Goal: Navigation & Orientation: Go to known website

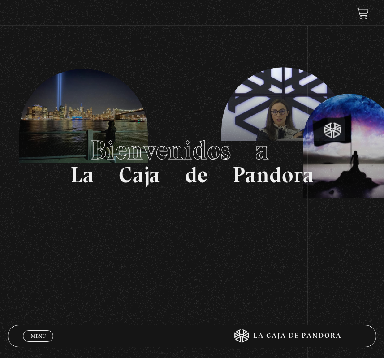
click at [34, 332] on link "Menu Cerrar" at bounding box center [38, 337] width 31 height 12
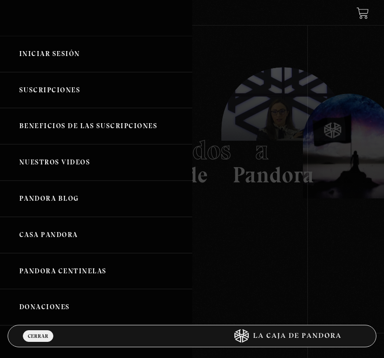
click at [58, 53] on link "Iniciar Sesión" at bounding box center [96, 54] width 192 height 36
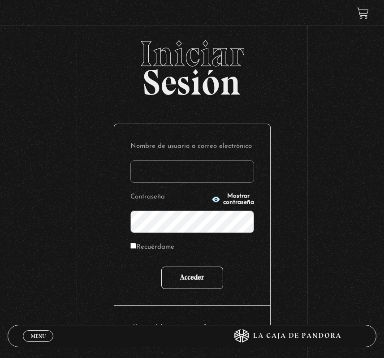
type input "[EMAIL_ADDRESS][DOMAIN_NAME]"
drag, startPoint x: 196, startPoint y: 276, endPoint x: 152, endPoint y: 280, distance: 43.7
click at [196, 276] on input "Acceder" at bounding box center [192, 278] width 62 height 22
